Goal: Transaction & Acquisition: Obtain resource

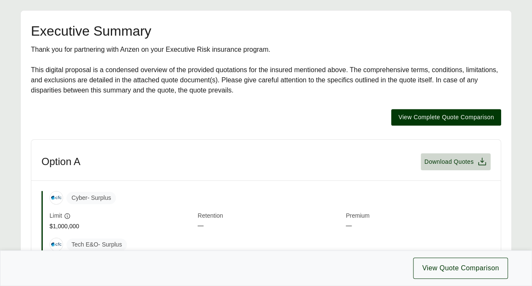
scroll to position [127, 0]
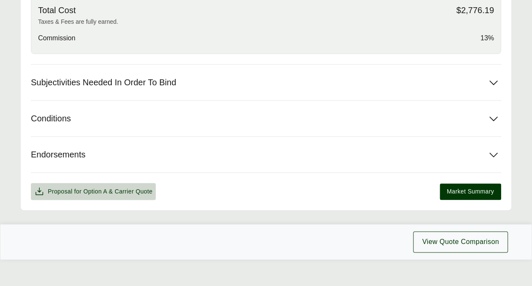
scroll to position [434, 0]
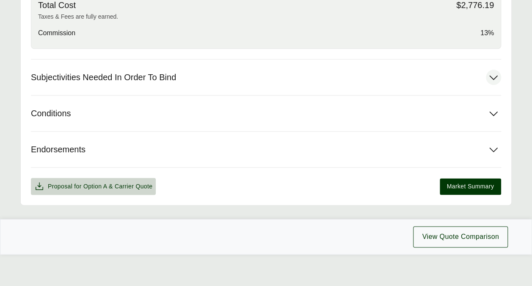
click at [453, 73] on button "Subjectivities Needed In Order To Bind" at bounding box center [266, 77] width 471 height 36
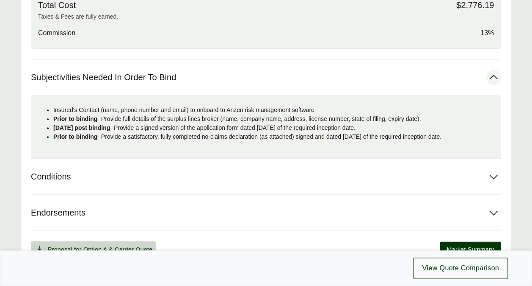
drag, startPoint x: 463, startPoint y: 136, endPoint x: 53, endPoint y: 130, distance: 411.0
click at [53, 130] on ul "Insured's Contact (name, phone number and email) to onboard to Anzen risk manag…" at bounding box center [266, 123] width 456 height 36
copy ul "[DATE] post binding - Provide a signed version of the application form dated [D…"
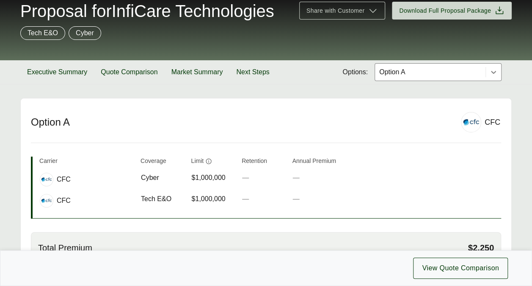
scroll to position [0, 0]
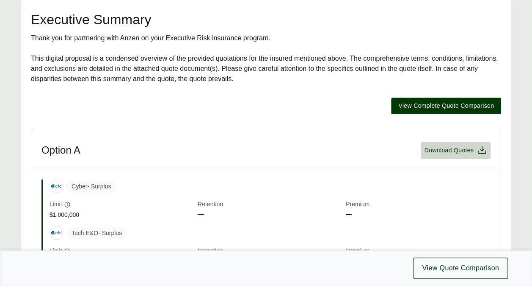
scroll to position [42, 0]
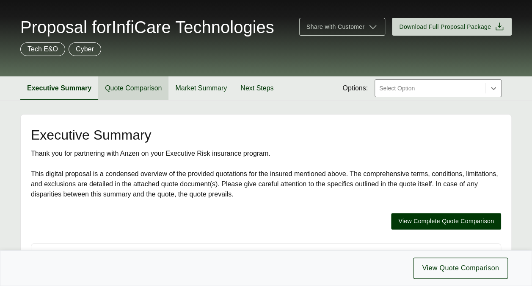
click at [152, 88] on button "Quote Comparison" at bounding box center [133, 88] width 70 height 24
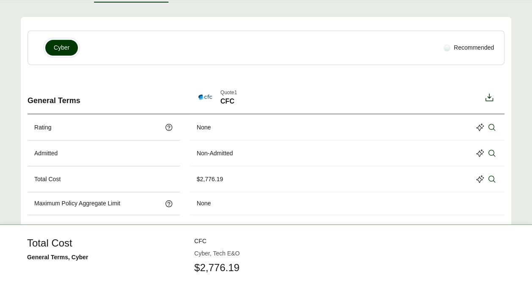
scroll to position [82, 0]
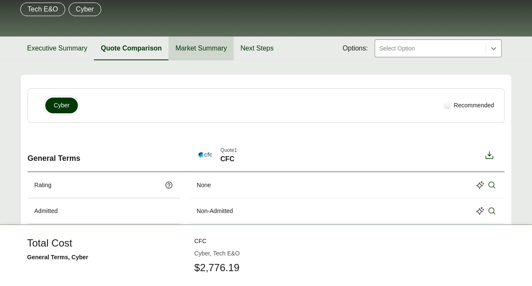
click at [214, 50] on button "Market Summary" at bounding box center [201, 48] width 65 height 24
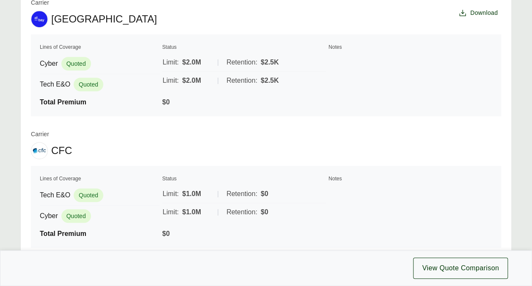
scroll to position [114, 0]
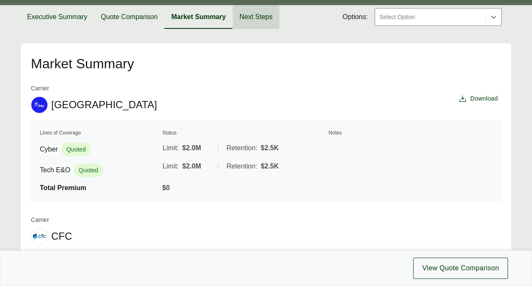
click at [262, 15] on button "Next Steps" at bounding box center [256, 17] width 47 height 24
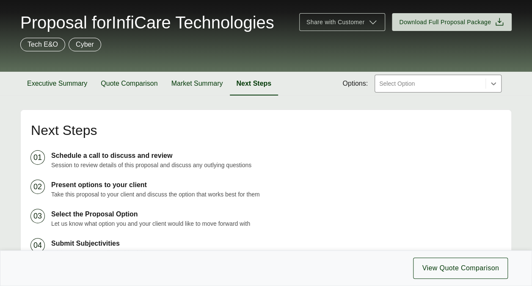
scroll to position [21, 0]
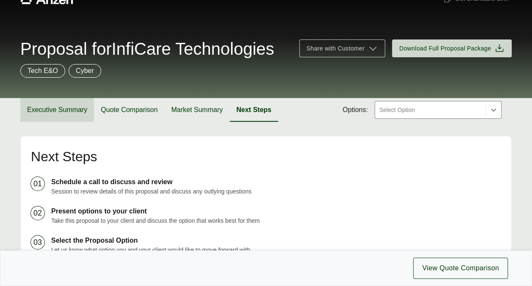
click at [53, 112] on button "Executive Summary" at bounding box center [57, 110] width 74 height 24
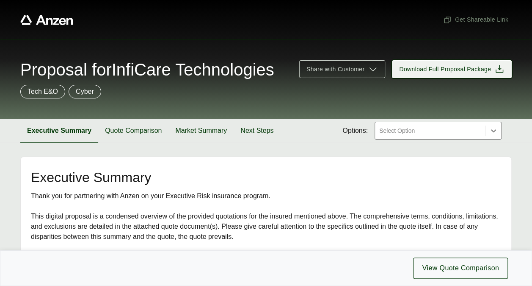
click at [433, 70] on span "Download Full Proposal Package" at bounding box center [445, 69] width 92 height 9
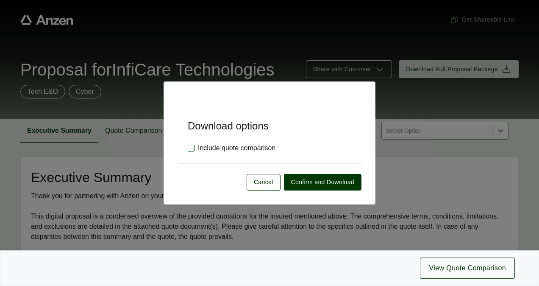
click at [220, 143] on label "Include quote comparison" at bounding box center [232, 148] width 88 height 10
click at [306, 179] on span "Confirm and Download" at bounding box center [322, 181] width 63 height 9
